Goal: Task Accomplishment & Management: Manage account settings

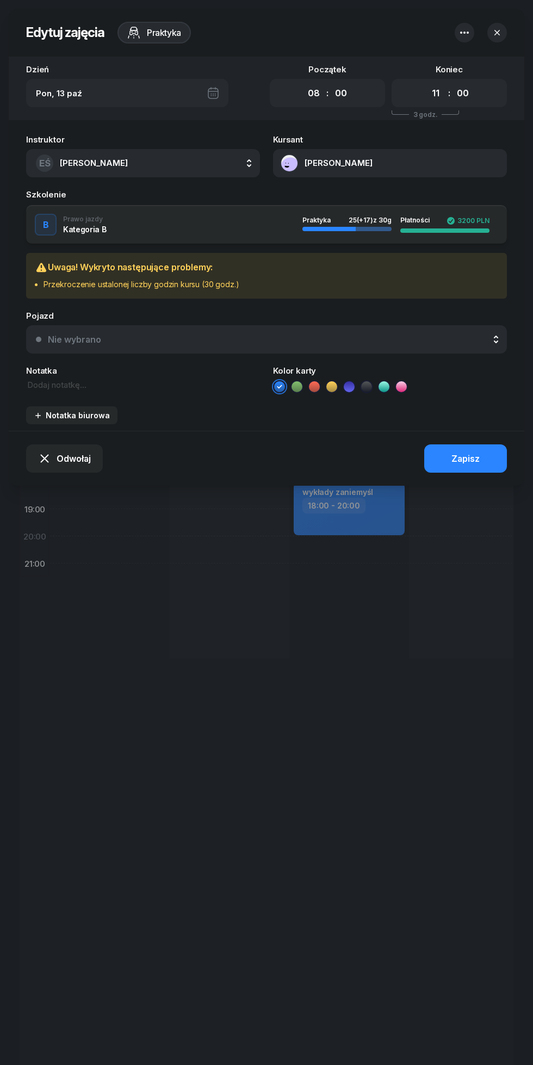
select select "08"
select select "11"
click at [309, 167] on button "[PERSON_NAME]" at bounding box center [390, 163] width 234 height 28
click at [391, 196] on div "Otwórz profil" at bounding box center [392, 200] width 53 height 10
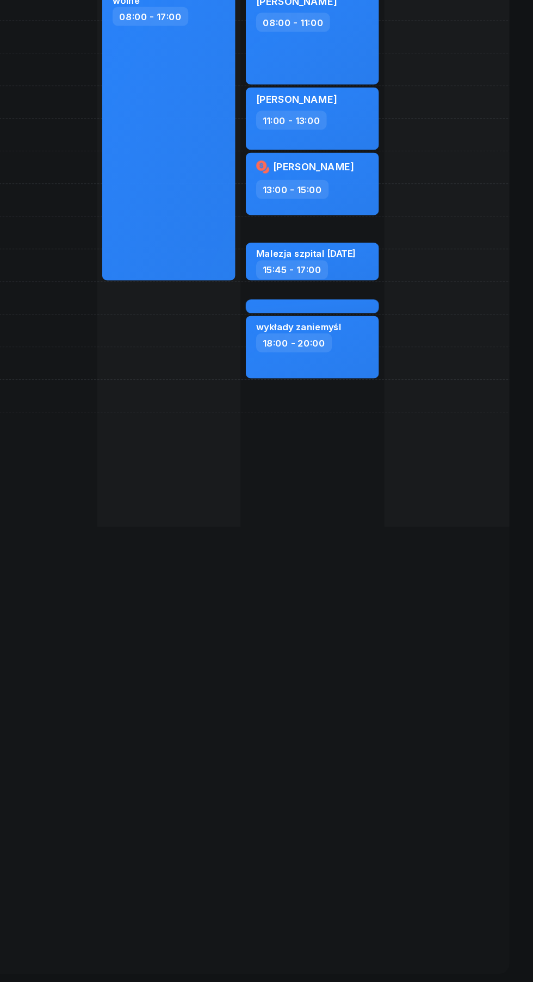
scroll to position [139, 0]
click at [127, 784] on div "07:00 08:00 09:00 10:00 11:00 12:00 13:00 14:00 15:00 16:00 17:00 18:00 19:00 2…" at bounding box center [267, 530] width 494 height 889
